Goal: Information Seeking & Learning: Learn about a topic

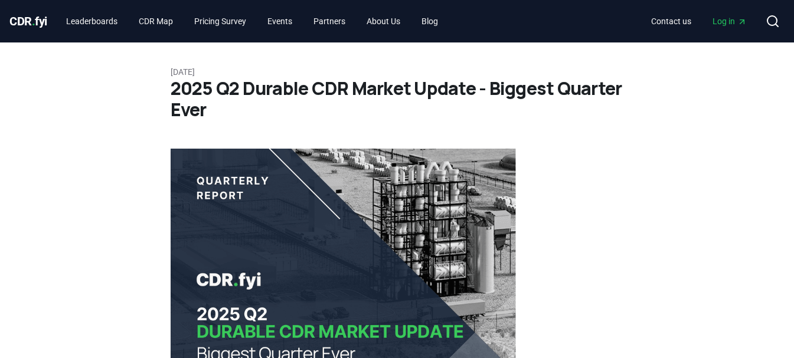
click at [382, 84] on h1 "2025 Q2 Durable CDR Market Update - Biggest Quarter Ever" at bounding box center [397, 99] width 453 height 42
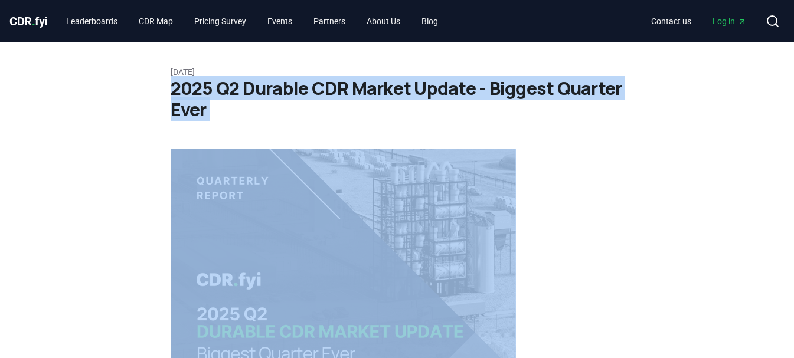
click at [382, 84] on h1 "2025 Q2 Durable CDR Market Update - Biggest Quarter Ever" at bounding box center [397, 99] width 453 height 42
copy div "2025 Q2 Durable CDR Market Update - Biggest Quarter Ever"
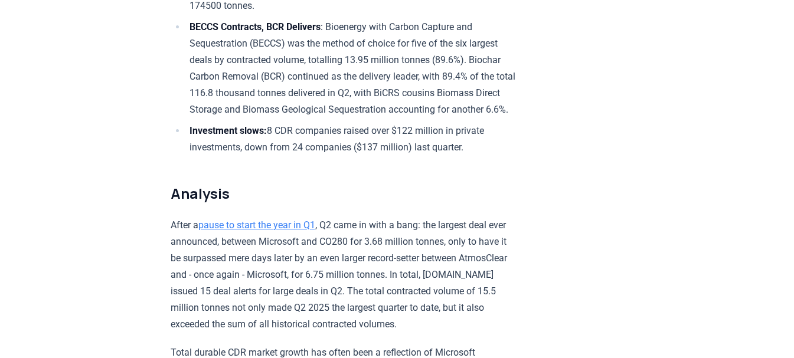
scroll to position [614, 0]
click at [317, 142] on li "Investment slows: 8 CDR companies raised over $122 million in private investmen…" at bounding box center [351, 138] width 330 height 33
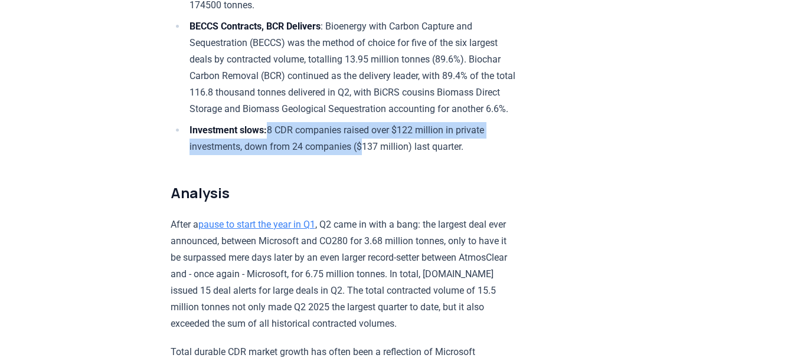
drag, startPoint x: 273, startPoint y: 138, endPoint x: 364, endPoint y: 157, distance: 93.4
click at [364, 155] on li "Investment slows: 8 CDR companies raised over $122 million in private investmen…" at bounding box center [351, 138] width 330 height 33
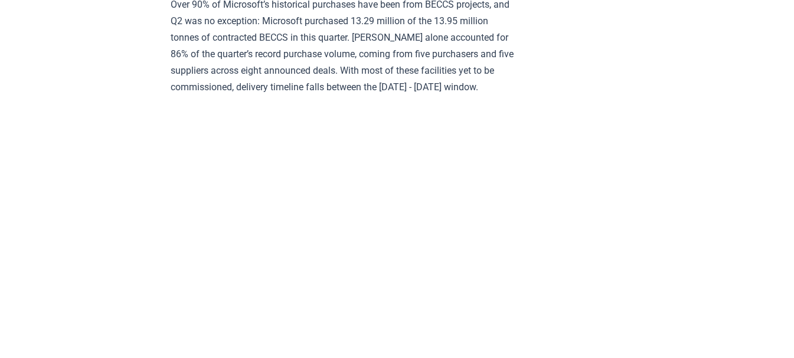
scroll to position [792, 0]
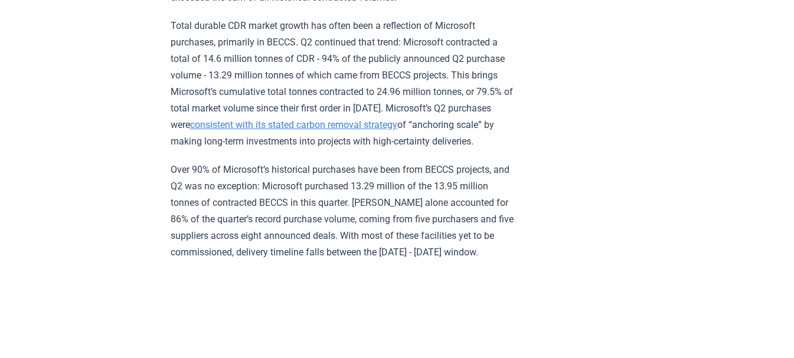
scroll to position [627, 0]
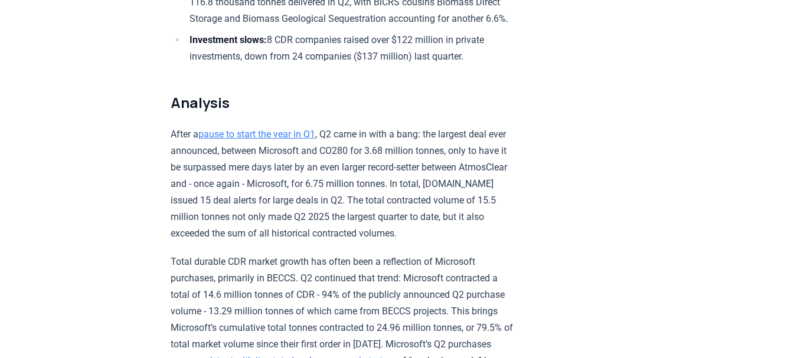
scroll to position [799, 0]
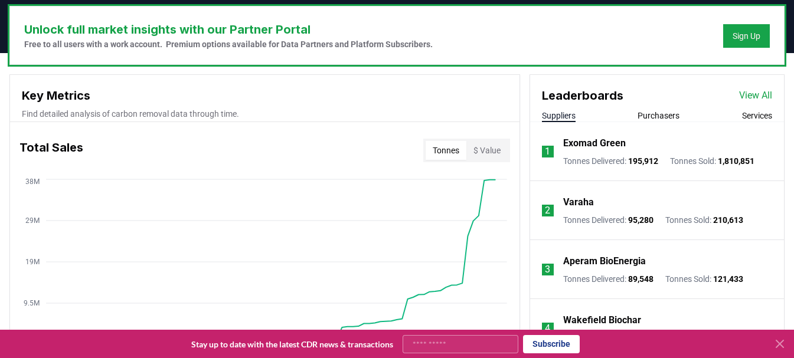
scroll to position [372, 0]
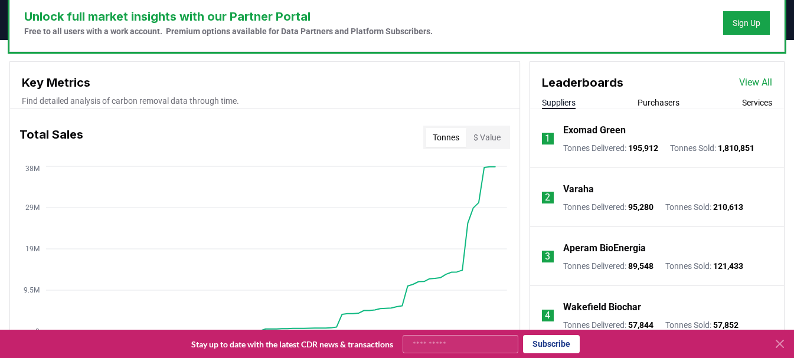
click at [651, 99] on button "Purchasers" at bounding box center [658, 103] width 42 height 12
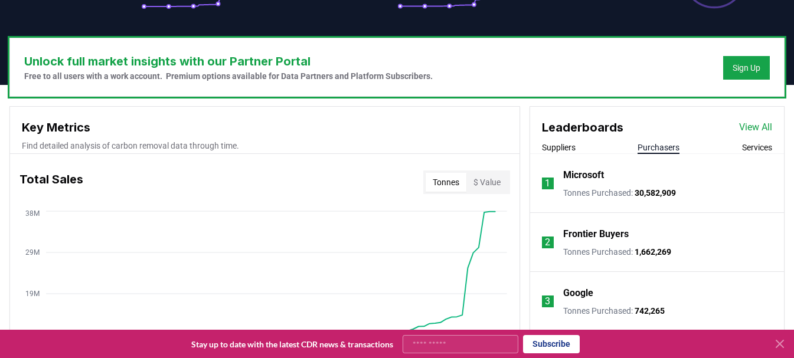
scroll to position [329, 0]
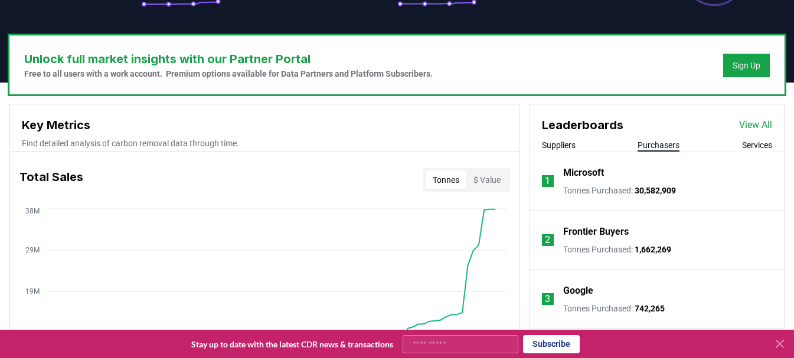
click at [568, 142] on button "Suppliers" at bounding box center [559, 145] width 34 height 12
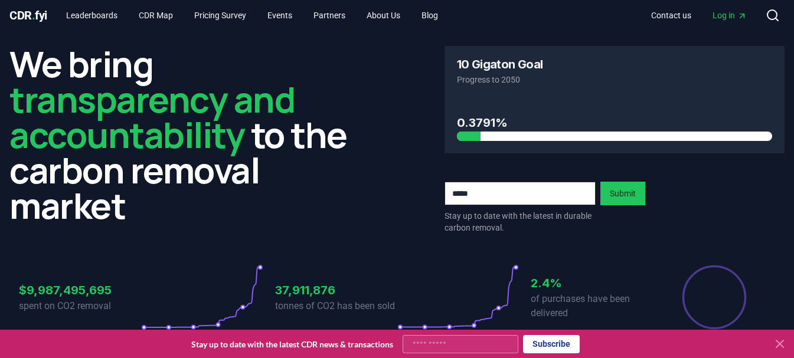
scroll to position [0, 0]
